Goal: Check status: Check status

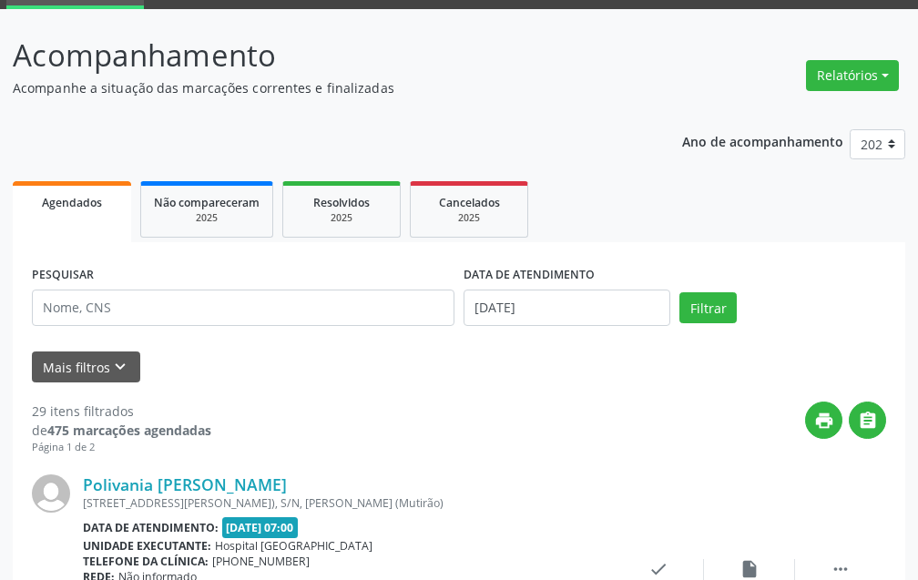
scroll to position [182, 0]
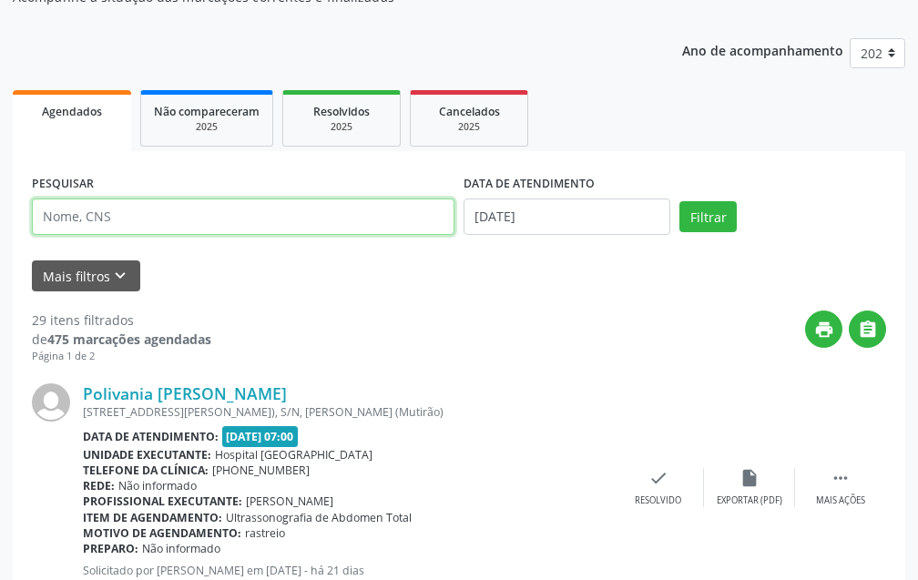
click at [171, 219] on input "text" at bounding box center [243, 216] width 422 height 36
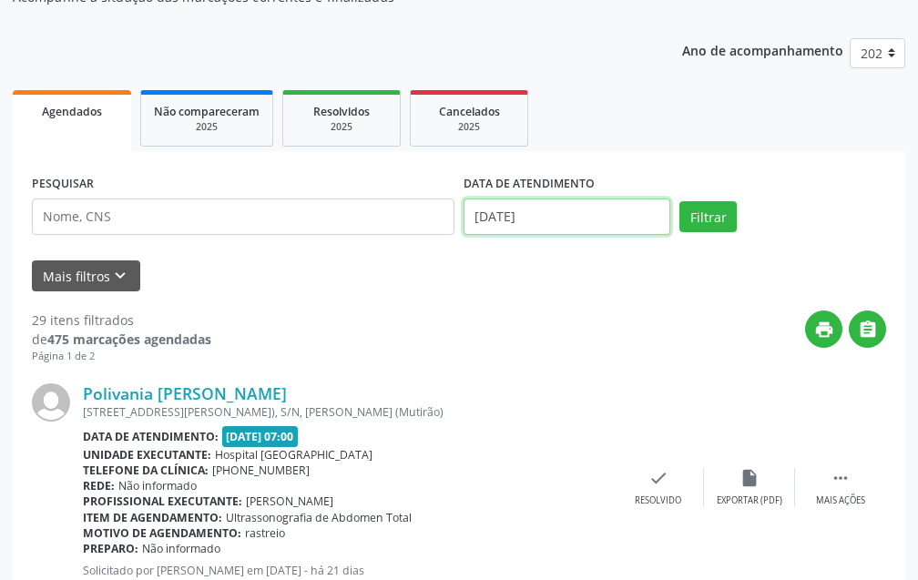
click at [643, 217] on input "[DATE]" at bounding box center [566, 216] width 207 height 36
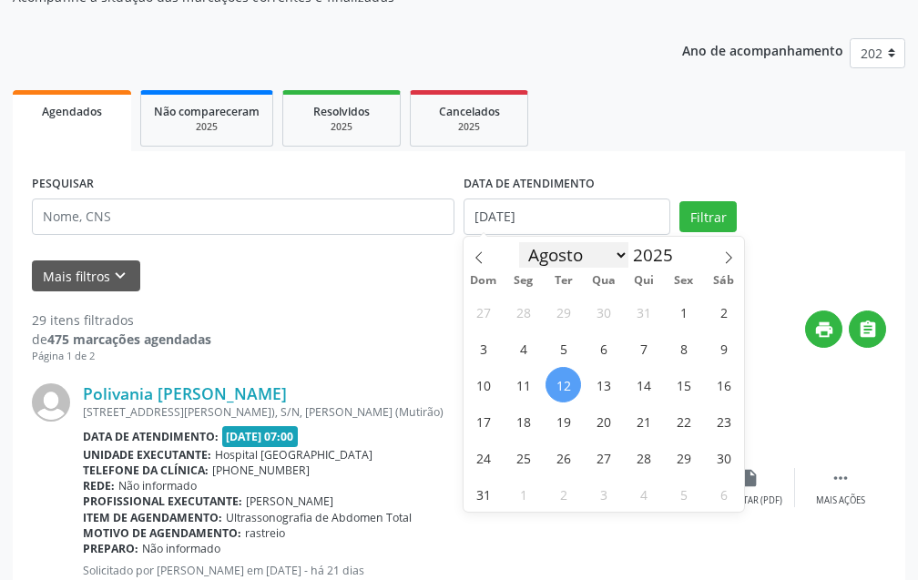
click at [575, 250] on select "Janeiro Fevereiro Março Abril Maio Junho Julho Agosto Setembro Outubro Novembro…" at bounding box center [573, 254] width 109 height 25
select select "6"
click at [519, 242] on select "Janeiro Fevereiro Março Abril Maio Junho Julho Agosto Setembro Outubro Novembro…" at bounding box center [573, 254] width 109 height 25
click at [574, 308] on span "1" at bounding box center [563, 312] width 36 height 36
type input "[DATE]"
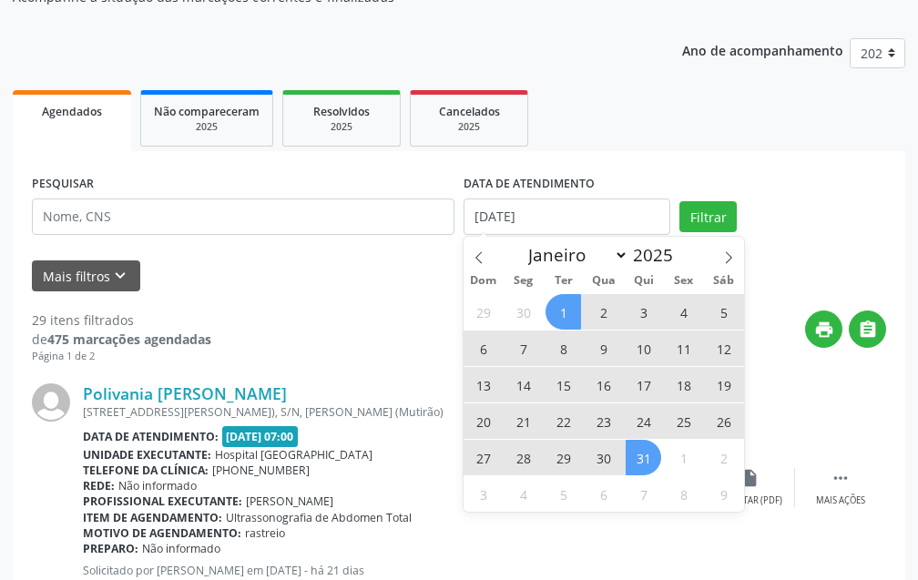
click at [642, 452] on span "31" at bounding box center [643, 458] width 36 height 36
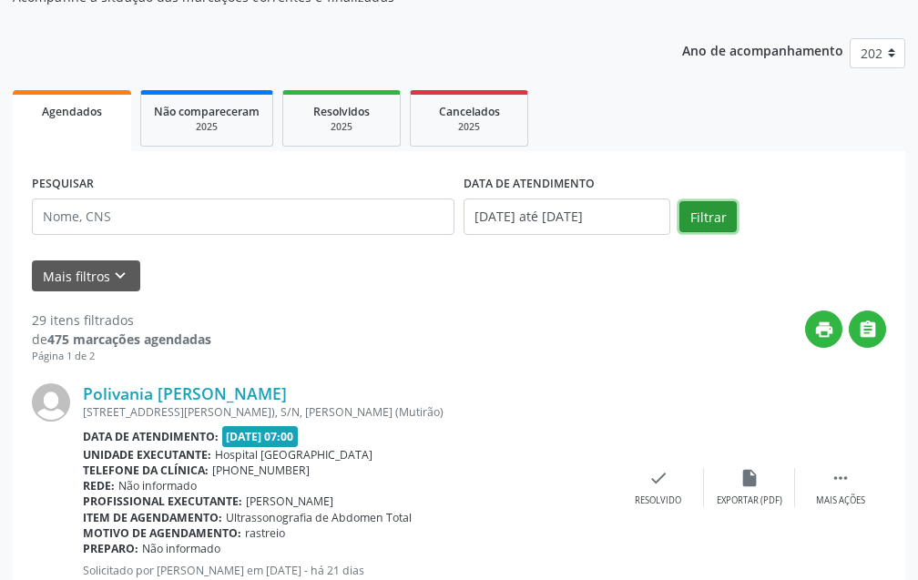
click at [693, 217] on button "Filtrar" at bounding box center [707, 216] width 57 height 31
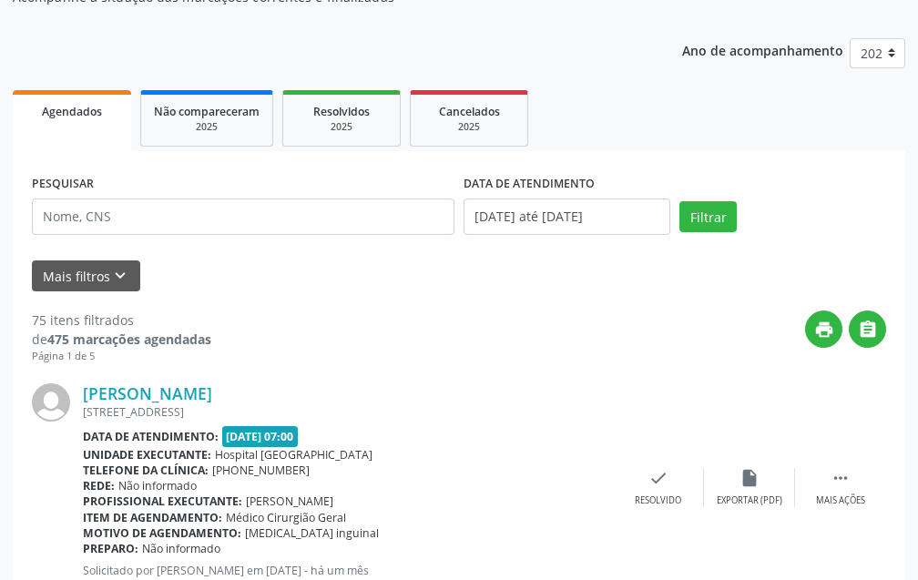
scroll to position [91, 0]
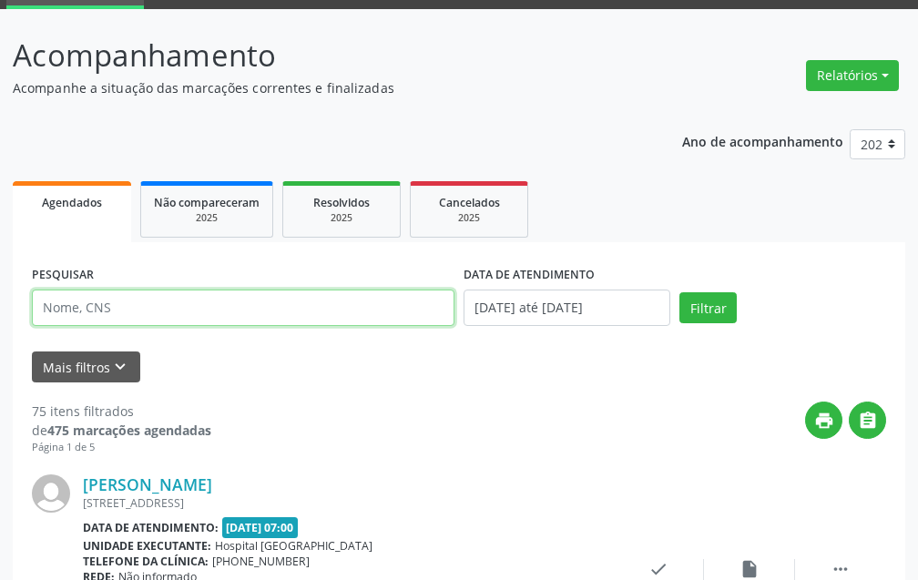
click at [166, 311] on input "text" at bounding box center [243, 308] width 422 height 36
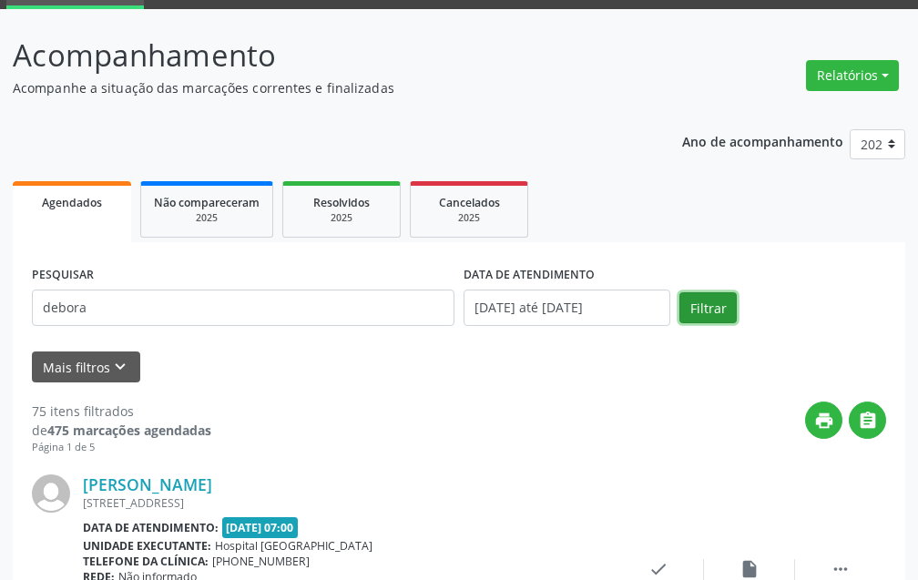
click at [719, 312] on button "Filtrar" at bounding box center [707, 307] width 57 height 31
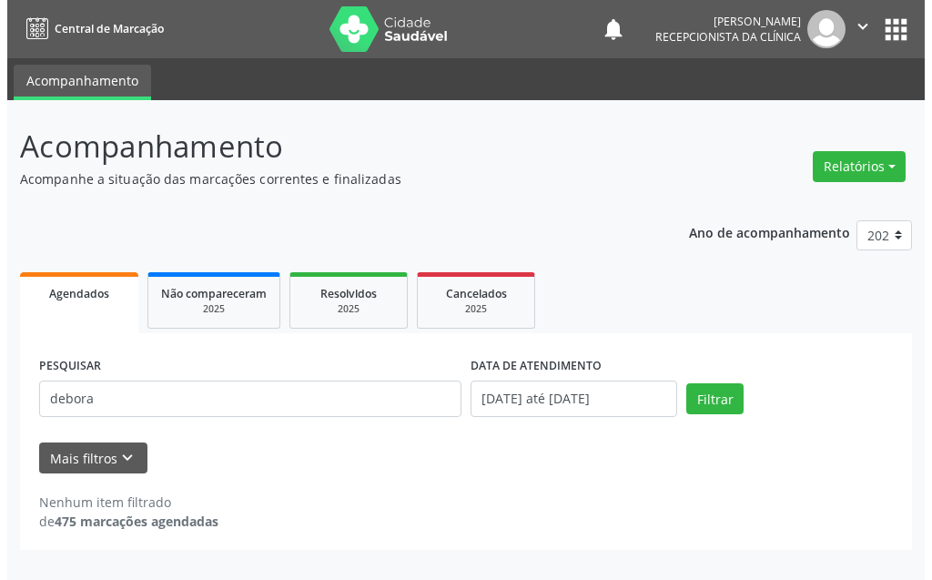
scroll to position [0, 0]
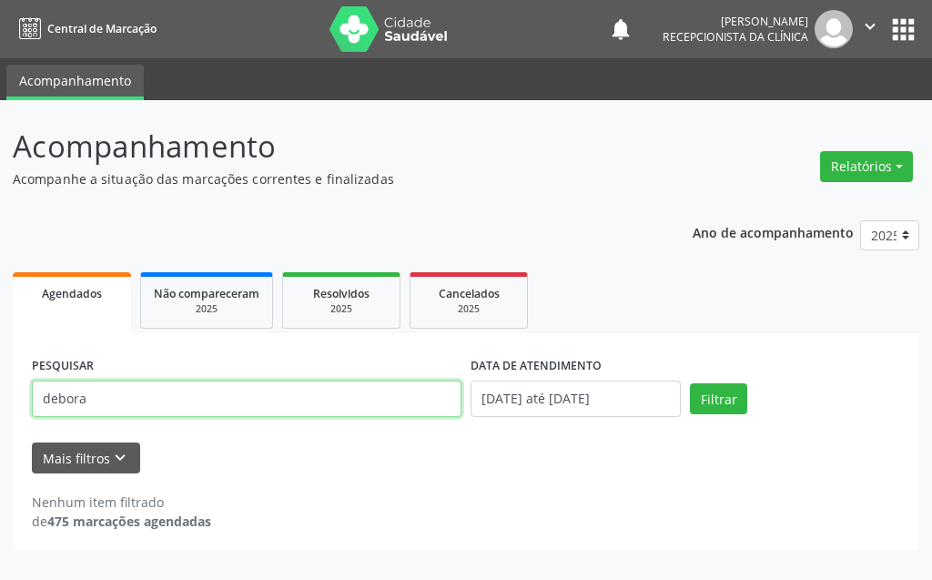
click at [230, 381] on input "debora" at bounding box center [247, 399] width 430 height 36
type input "[PERSON_NAME]"
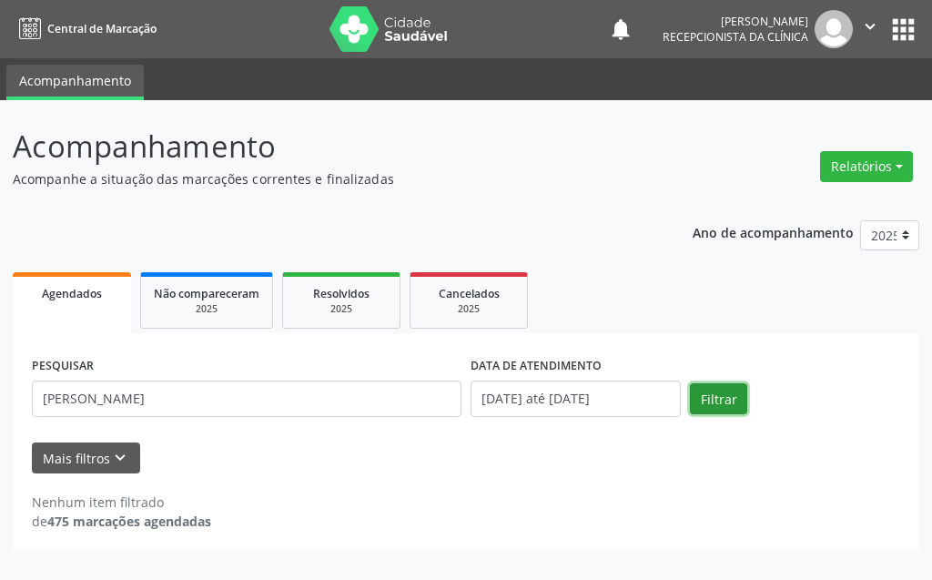
click at [709, 391] on button "Filtrar" at bounding box center [718, 398] width 57 height 31
